Goal: Information Seeking & Learning: Learn about a topic

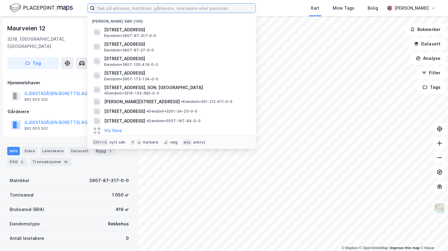
click at [187, 9] on input at bounding box center [175, 8] width 161 height 9
click at [138, 10] on input at bounding box center [175, 8] width 161 height 9
click at [123, 9] on input at bounding box center [175, 8] width 161 height 9
paste input "Hagalia 29, 3219 SANDEFJORD"
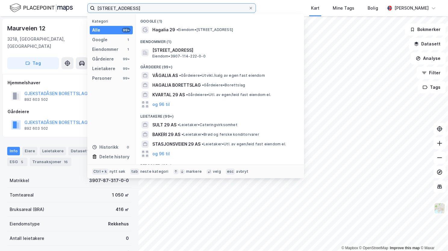
type input "Hagalia 29, 3219 SANDEFJORD"
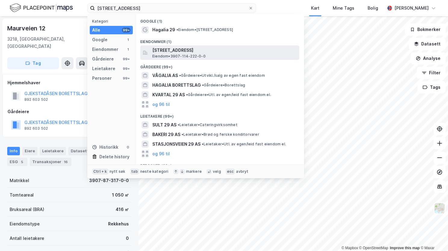
click at [177, 54] on span "Hagalia 29, 3219, SANDEFJORD, SANDEFJORD" at bounding box center [224, 50] width 144 height 7
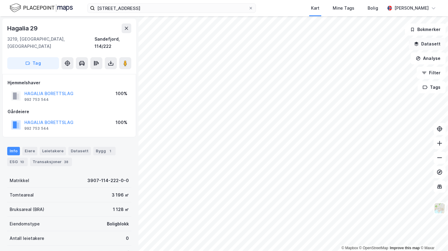
click at [425, 44] on button "Datasett" at bounding box center [426, 44] width 37 height 12
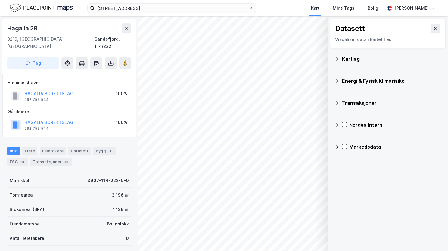
click at [336, 57] on icon at bounding box center [336, 59] width 5 height 5
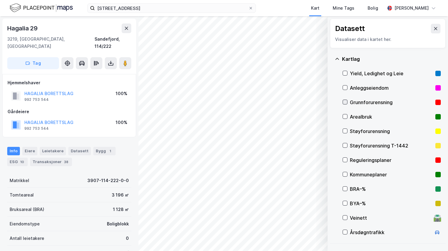
click at [344, 102] on icon at bounding box center [345, 102] width 4 height 4
click at [338, 57] on icon at bounding box center [336, 59] width 5 height 5
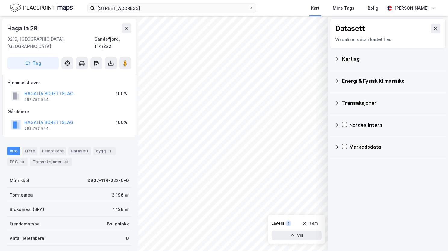
click at [338, 81] on icon at bounding box center [336, 81] width 5 height 5
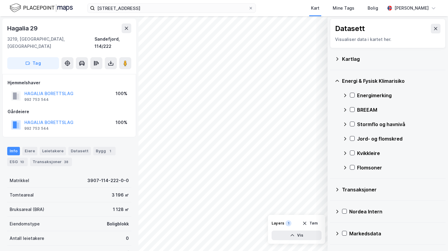
click at [355, 93] on div "Energimerking" at bounding box center [391, 95] width 98 height 14
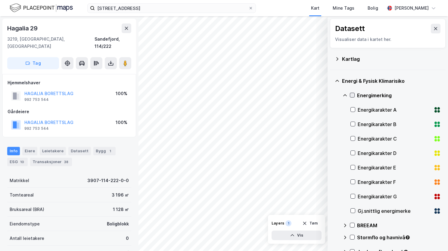
click at [351, 94] on icon at bounding box center [352, 95] width 4 height 4
click at [344, 94] on icon at bounding box center [345, 95] width 4 height 2
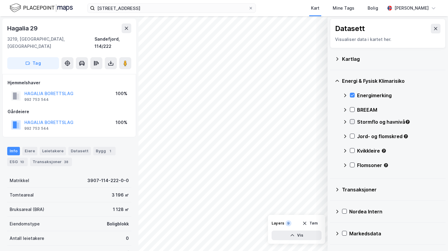
click at [352, 121] on icon at bounding box center [352, 121] width 4 height 4
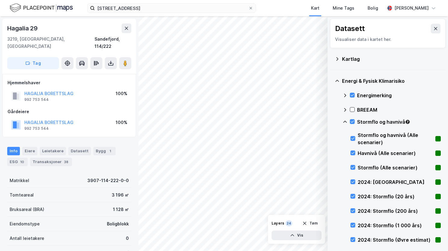
click at [345, 119] on icon at bounding box center [344, 121] width 5 height 5
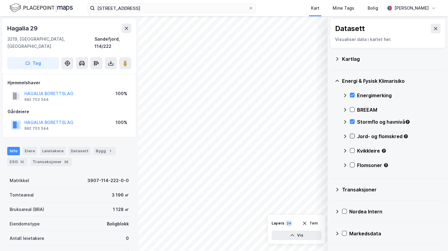
click at [352, 137] on icon at bounding box center [351, 136] width 3 height 2
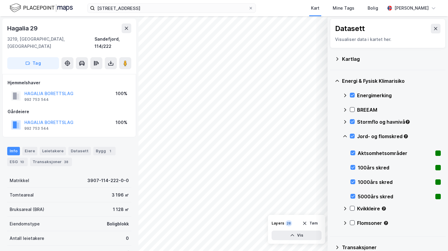
click at [345, 135] on icon at bounding box center [344, 136] width 5 height 5
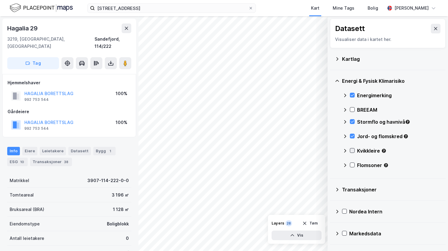
click at [354, 152] on icon at bounding box center [352, 150] width 4 height 4
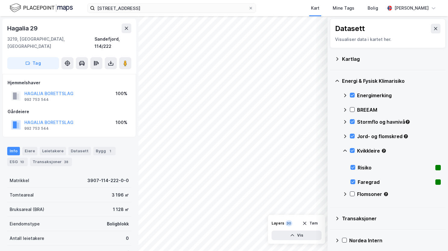
click at [347, 149] on div "Kvikkleire" at bounding box center [391, 153] width 98 height 14
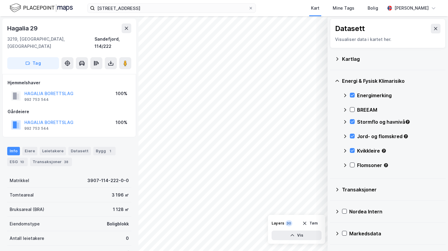
click at [352, 168] on div "Flomsoner" at bounding box center [391, 167] width 98 height 14
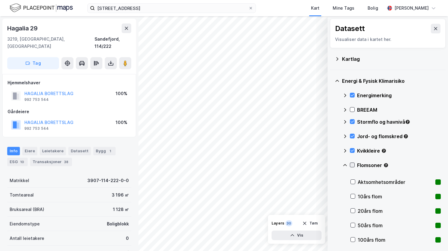
click at [353, 163] on icon at bounding box center [352, 165] width 4 height 4
click at [344, 162] on div "Flomsoner" at bounding box center [391, 167] width 98 height 14
